Goal: Navigation & Orientation: Understand site structure

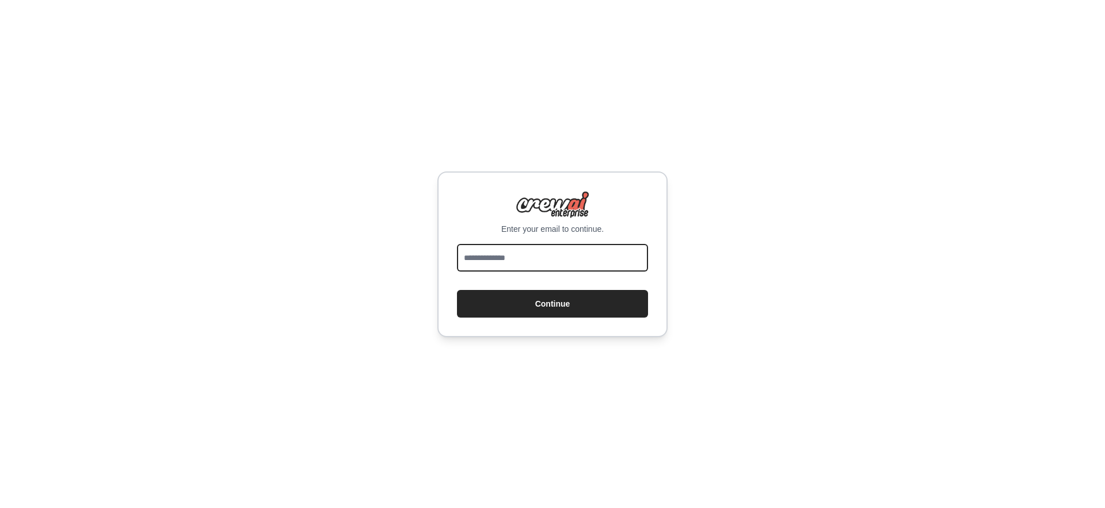
click at [520, 265] on input "email" at bounding box center [552, 258] width 191 height 28
type input "**********"
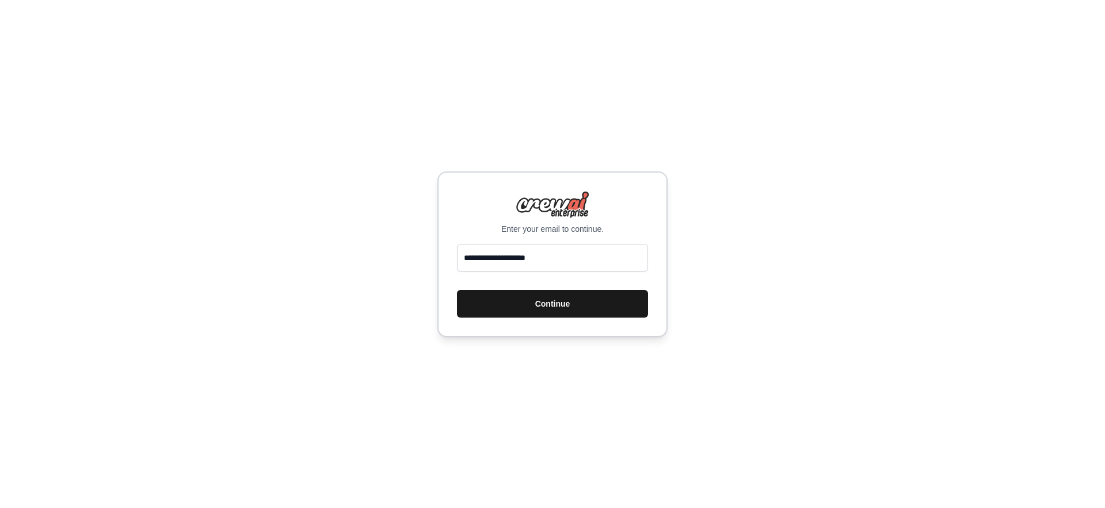
click at [522, 305] on button "Continue" at bounding box center [552, 304] width 191 height 28
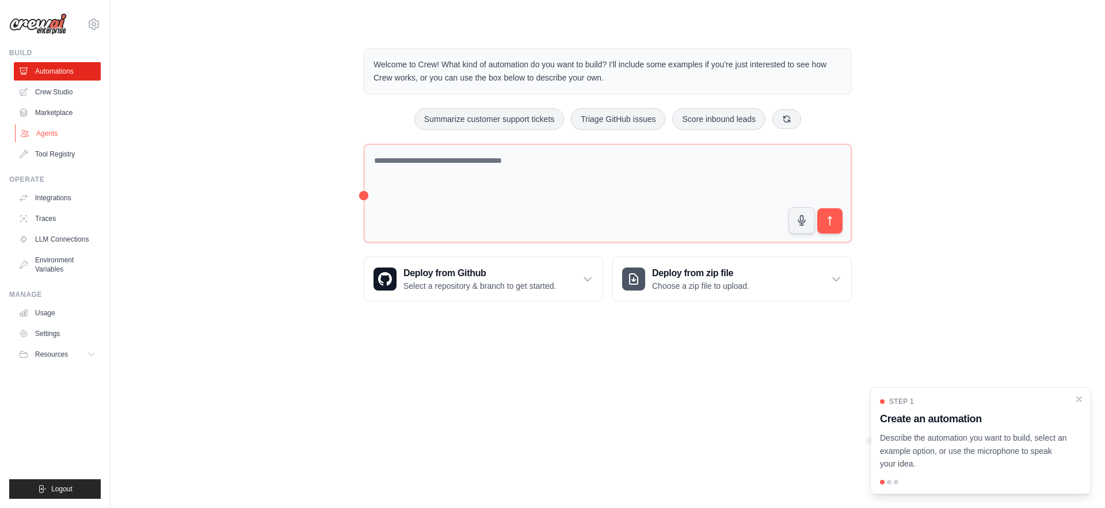
click at [49, 129] on link "Agents" at bounding box center [58, 133] width 87 height 18
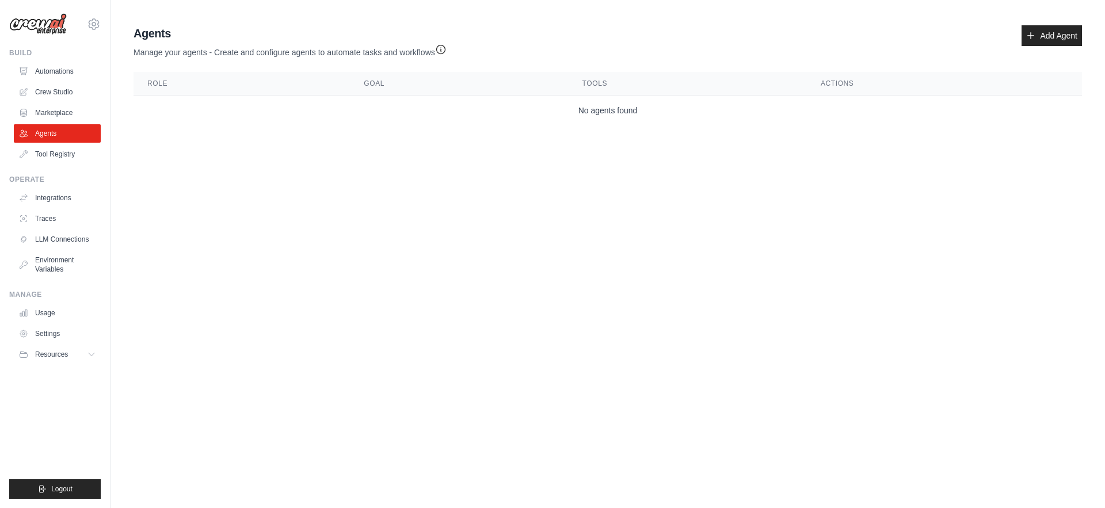
click at [51, 22] on img at bounding box center [38, 24] width 58 height 22
click at [46, 65] on link "Automations" at bounding box center [58, 71] width 87 height 18
